Goal: Task Accomplishment & Management: Use online tool/utility

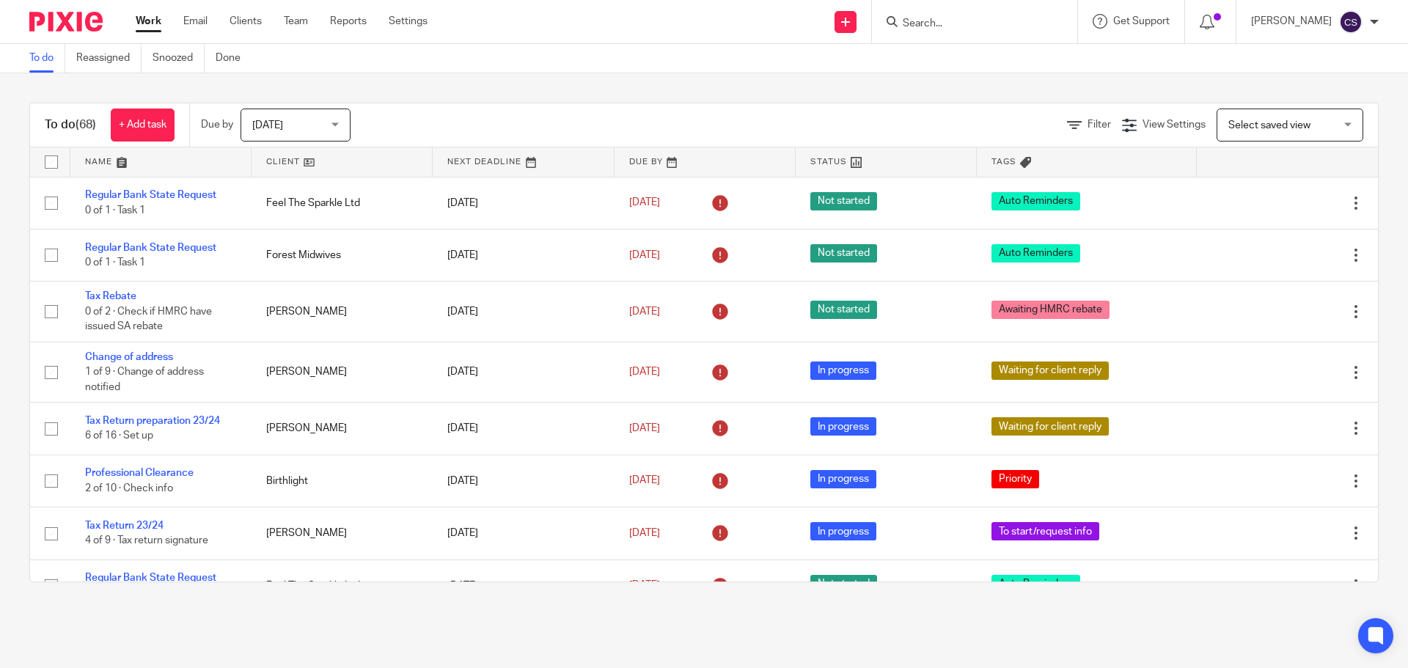
click at [917, 18] on input "Search" at bounding box center [968, 24] width 132 height 13
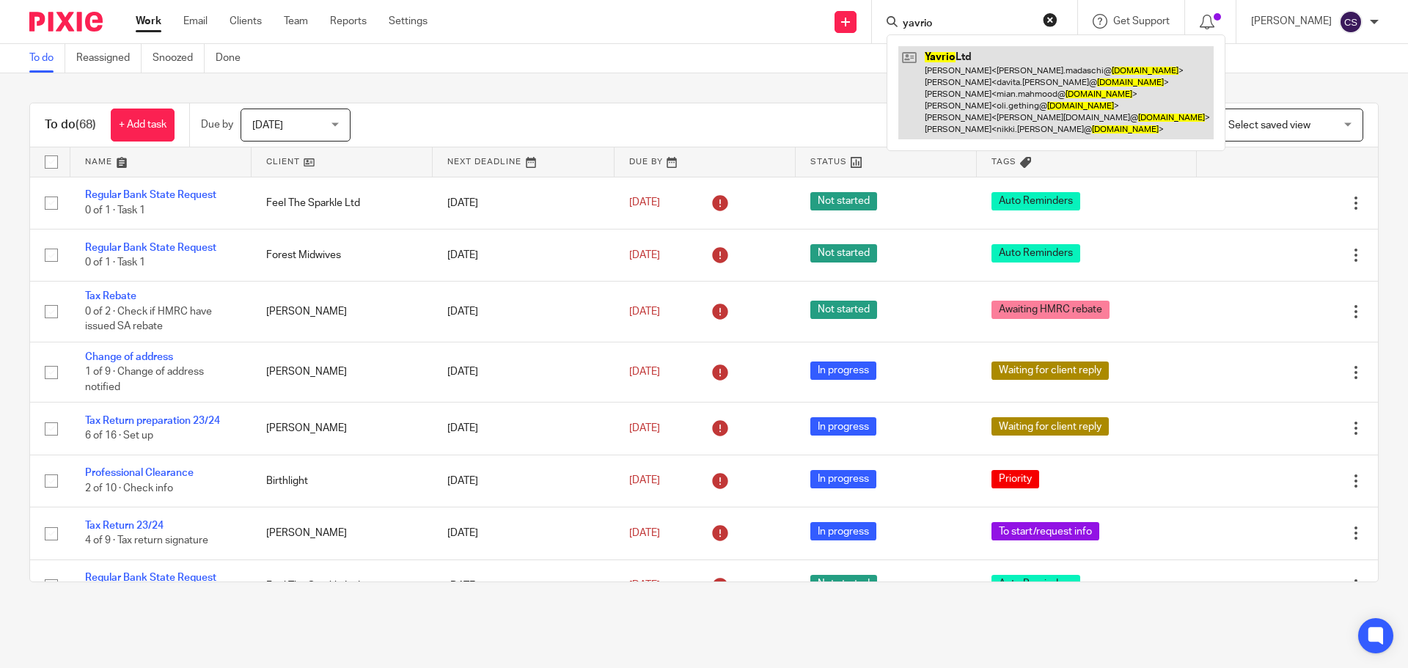
type input "yavrio"
click at [976, 53] on link at bounding box center [1056, 92] width 315 height 93
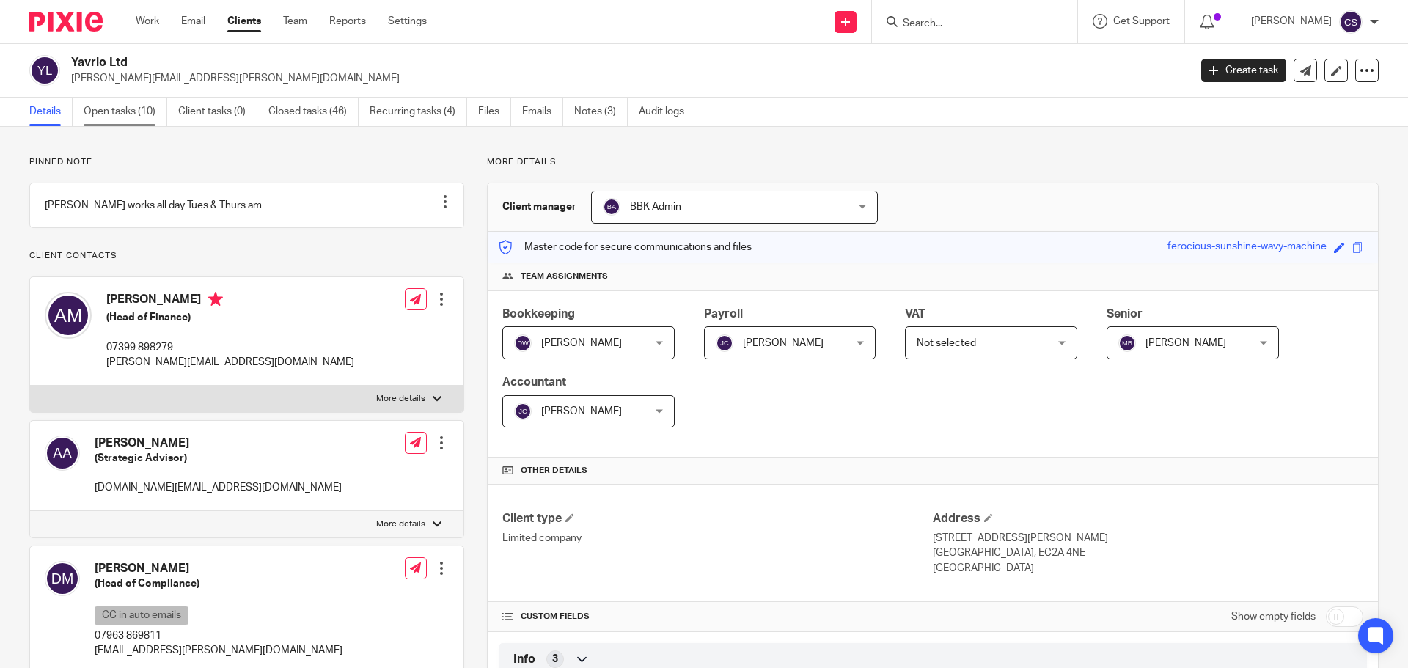
click at [130, 110] on link "Open tasks (10)" at bounding box center [126, 112] width 84 height 29
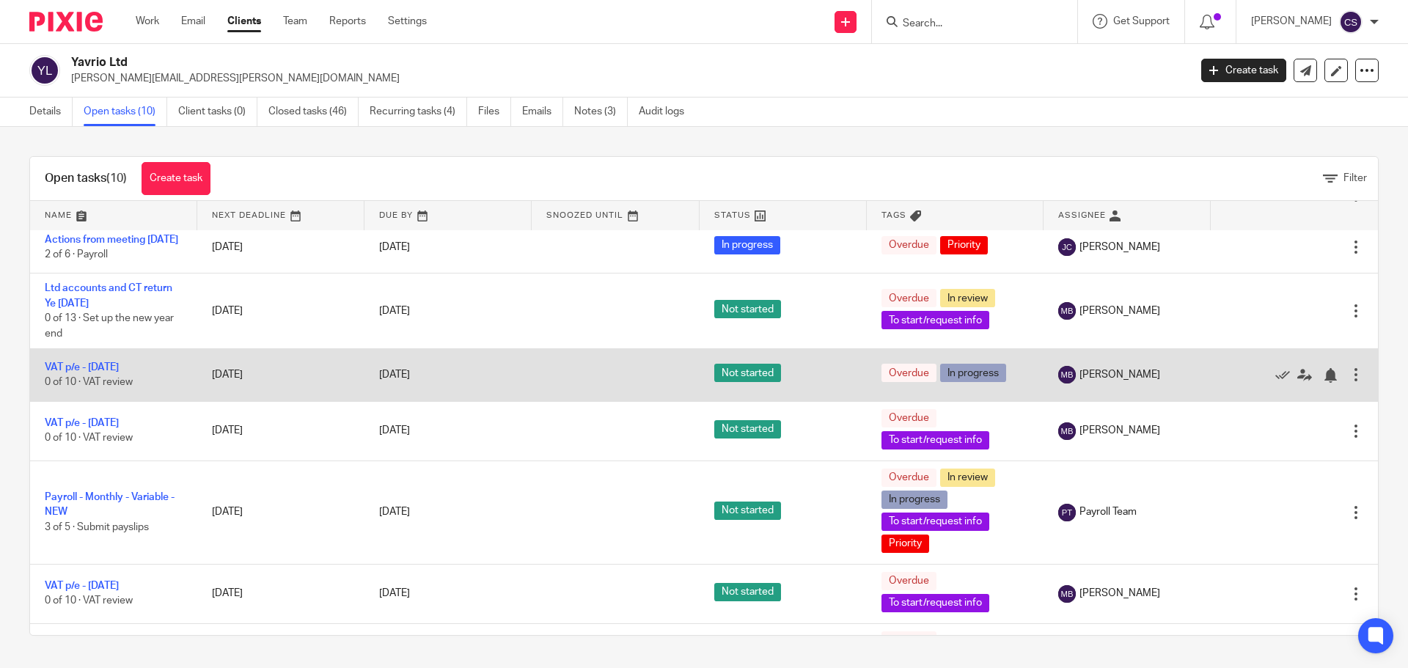
scroll to position [147, 0]
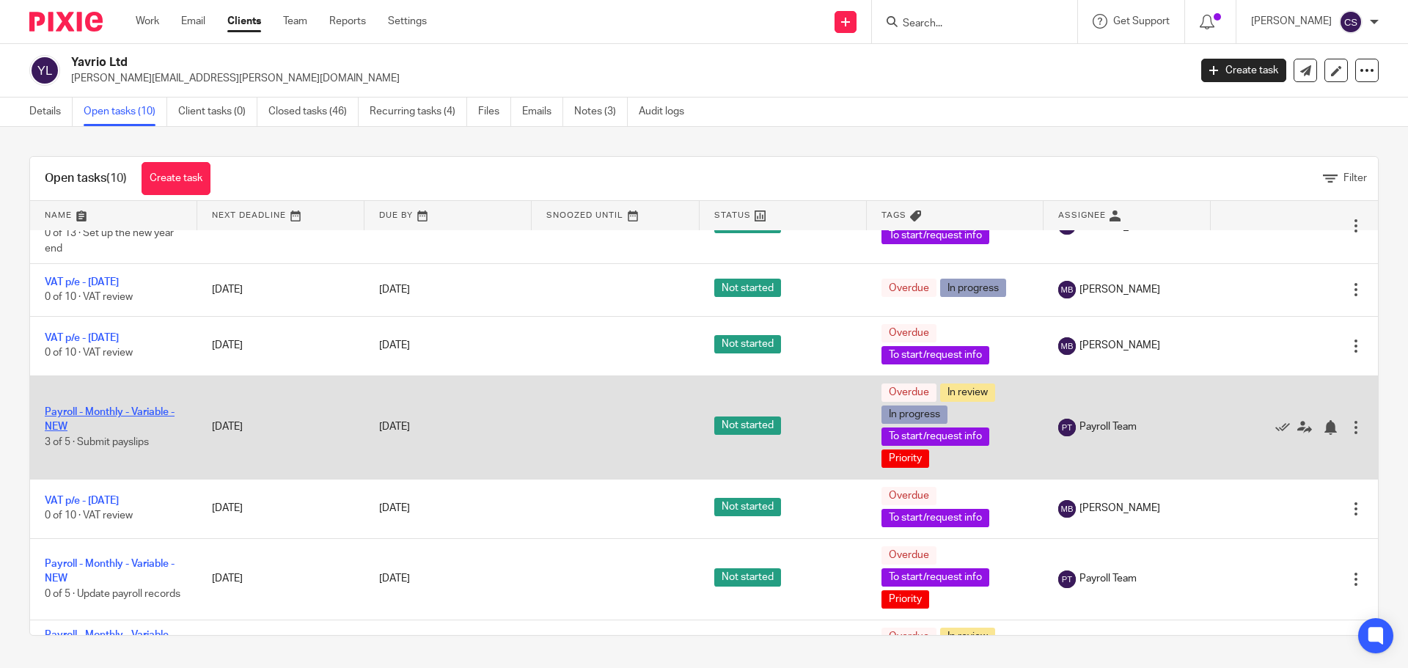
click at [150, 421] on link "Payroll - Monthly - Variable - NEW" at bounding box center [110, 419] width 130 height 25
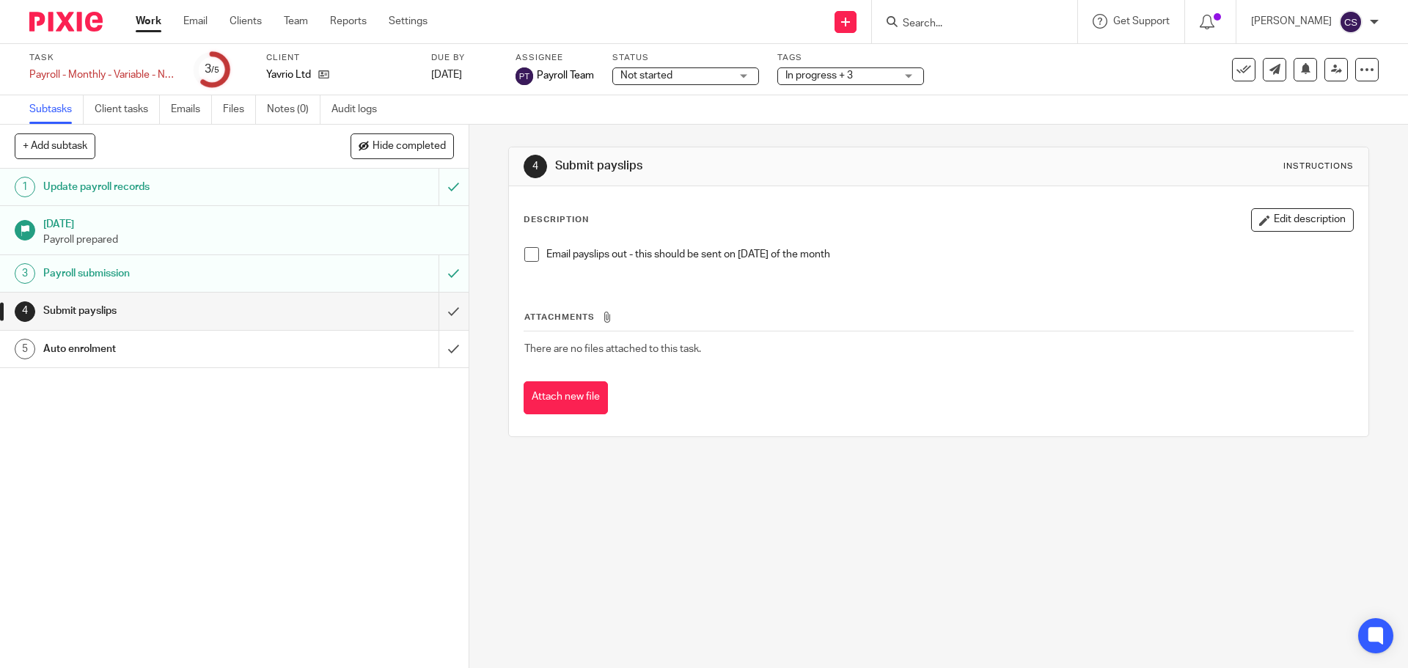
click at [528, 255] on span at bounding box center [531, 254] width 15 height 15
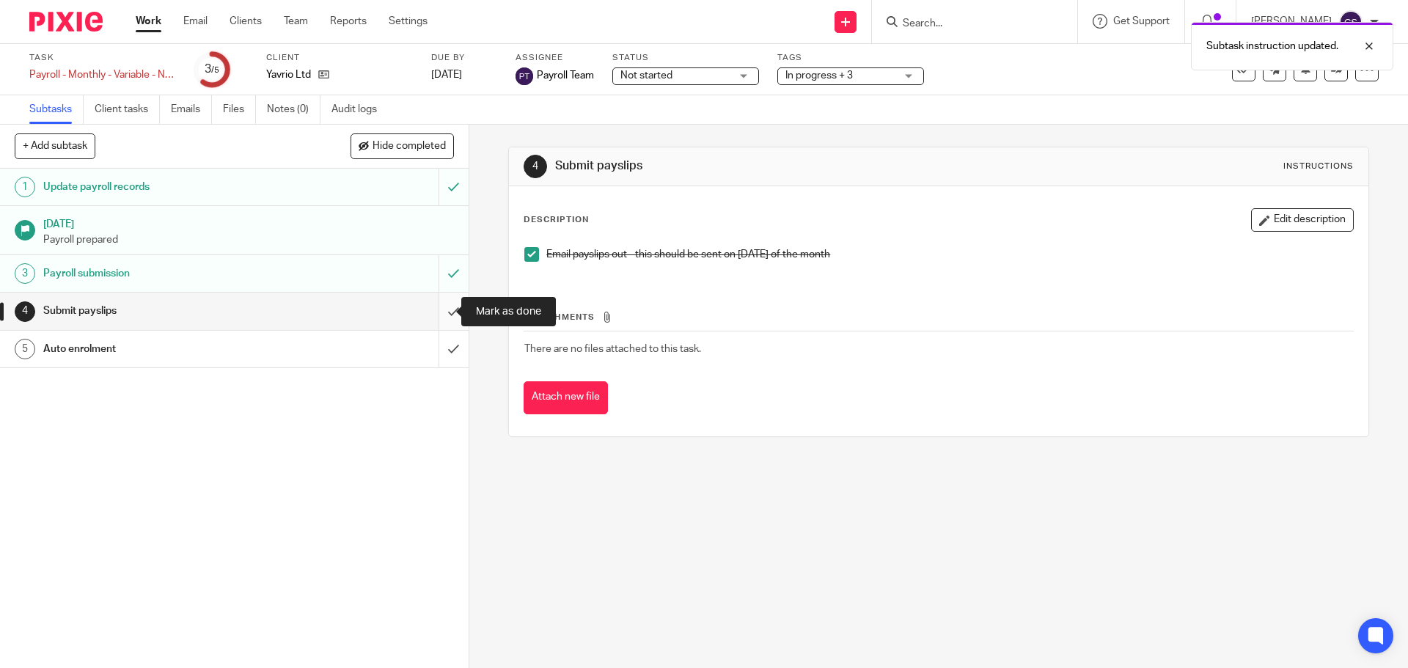
click at [436, 312] on input "submit" at bounding box center [234, 311] width 469 height 37
